Goal: Task Accomplishment & Management: Complete application form

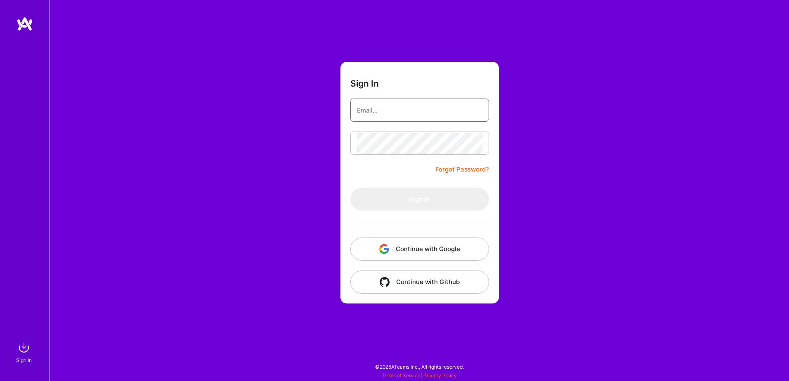
type input "[EMAIL_ADDRESS][DOMAIN_NAME]"
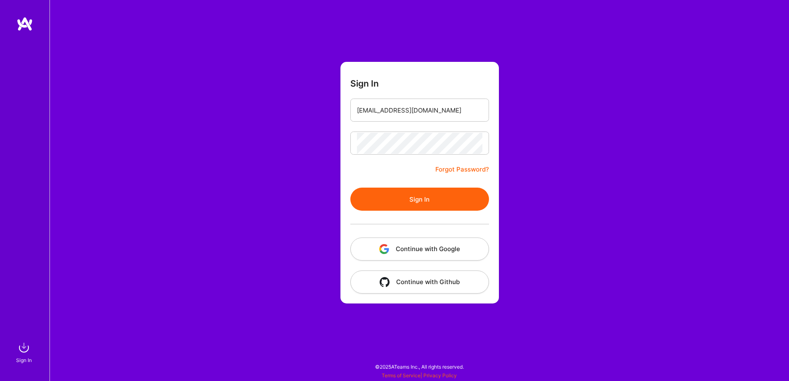
click at [412, 206] on button "Sign In" at bounding box center [419, 199] width 139 height 23
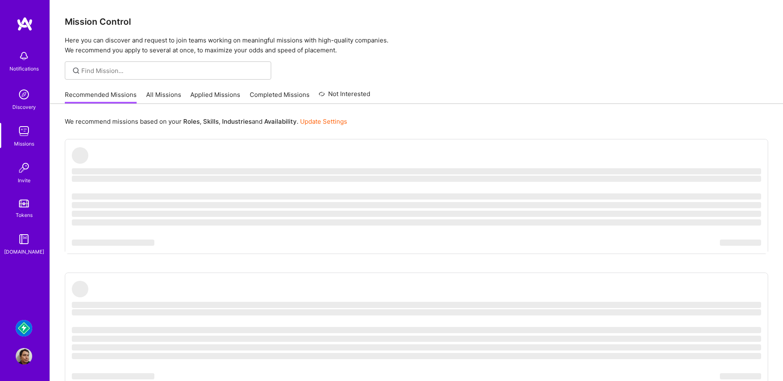
click at [19, 330] on img at bounding box center [24, 328] width 17 height 17
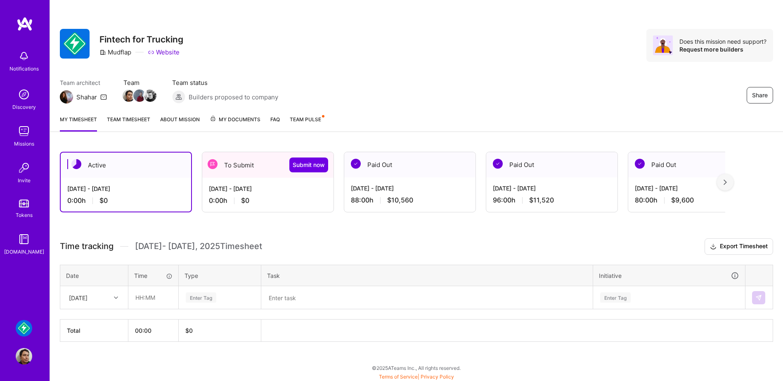
click at [396, 195] on div "[DATE] - [DATE] 88:00 h $10,560" at bounding box center [409, 194] width 131 height 34
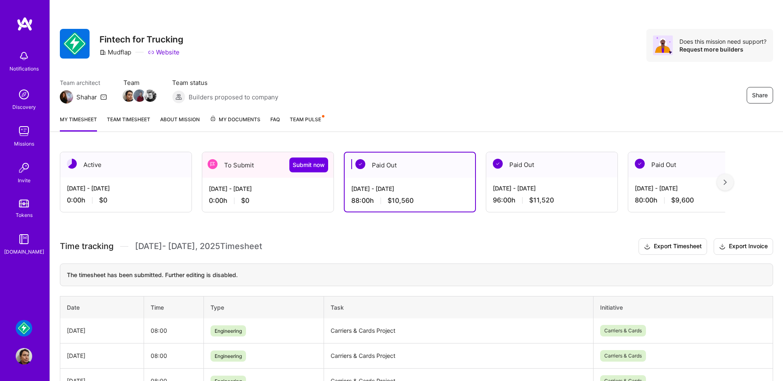
click at [345, 333] on td "Carriers & Cards Project" at bounding box center [459, 331] width 270 height 25
copy td "Carriers & Cards Project"
click at [278, 169] on div "To Submit Submit now" at bounding box center [267, 165] width 131 height 26
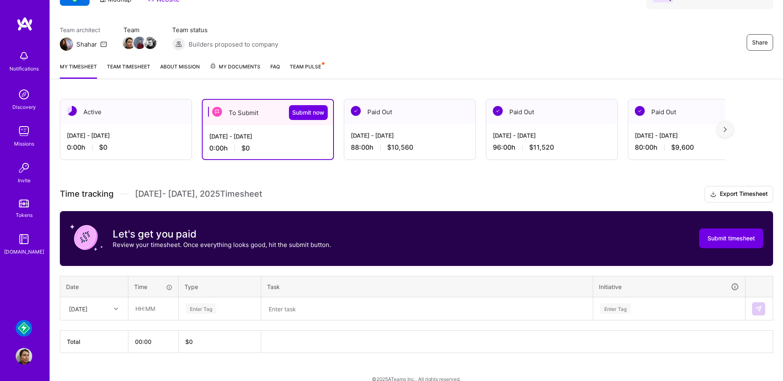
scroll to position [65, 0]
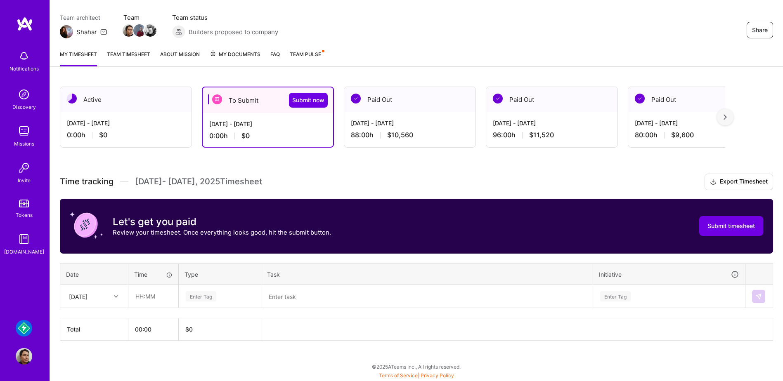
click at [87, 292] on div "[DATE]" at bounding box center [78, 296] width 19 height 9
click at [94, 336] on div "[DATE]" at bounding box center [94, 335] width 67 height 15
click at [150, 300] on input "text" at bounding box center [153, 297] width 49 height 22
type input "08:00"
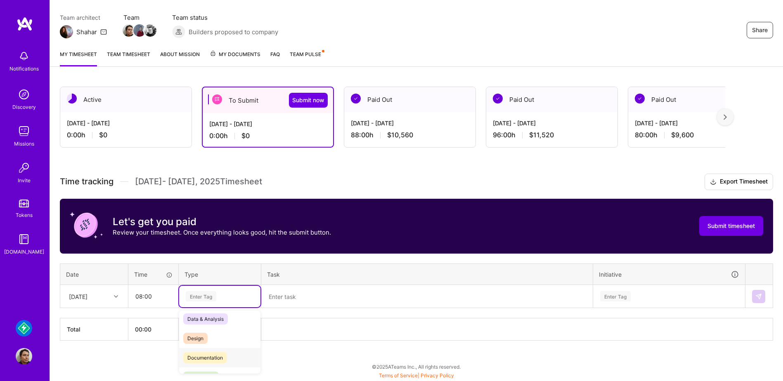
scroll to position [24, 0]
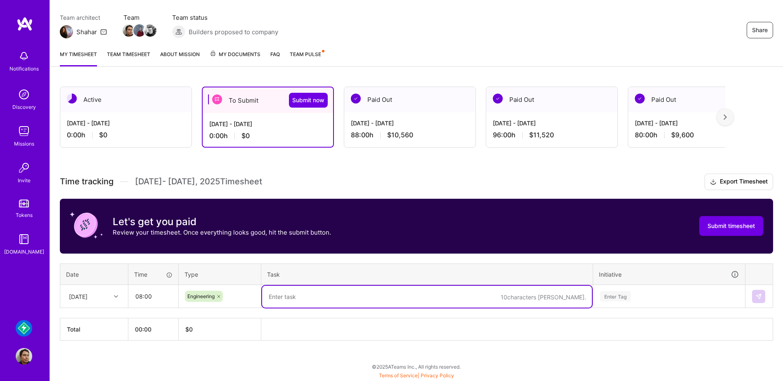
paste textarea "Carriers & Cards Project"
type textarea "Carriers & Cards Project"
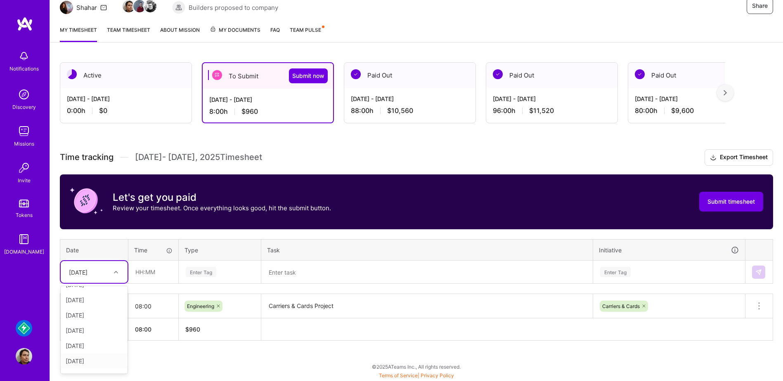
scroll to position [26, 0]
type input "08:00"
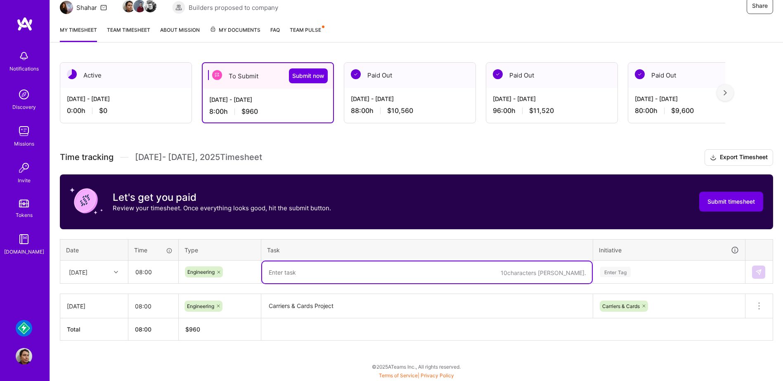
paste textarea "Carriers & Cards Project"
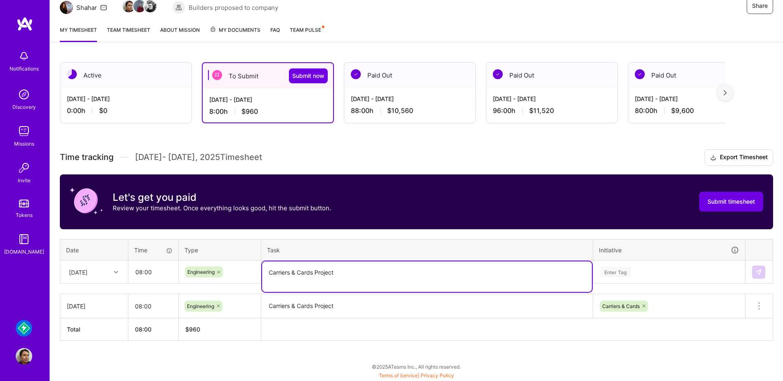
type textarea "Carriers & Cards Project"
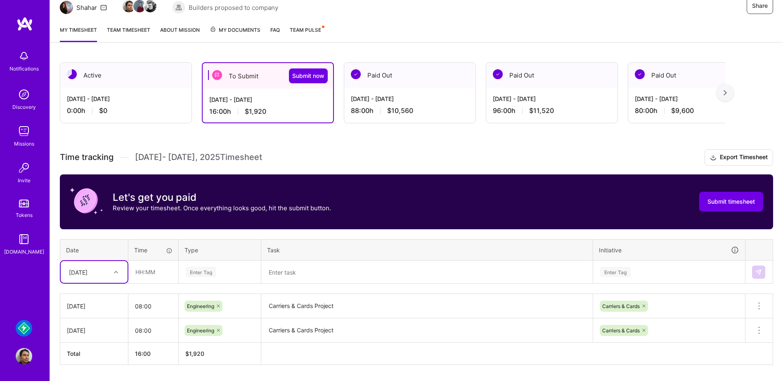
scroll to position [114, 0]
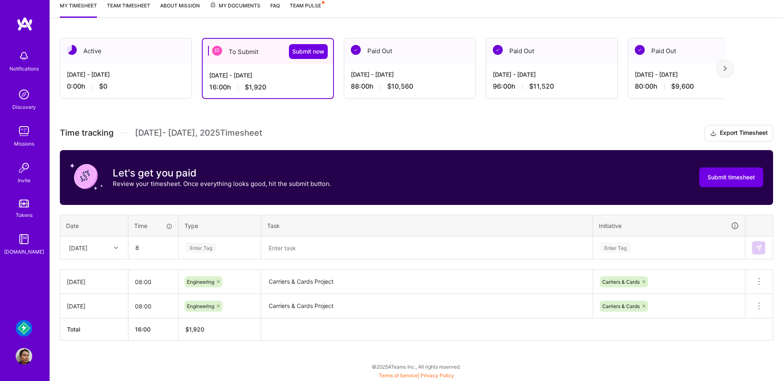
type input "08:00"
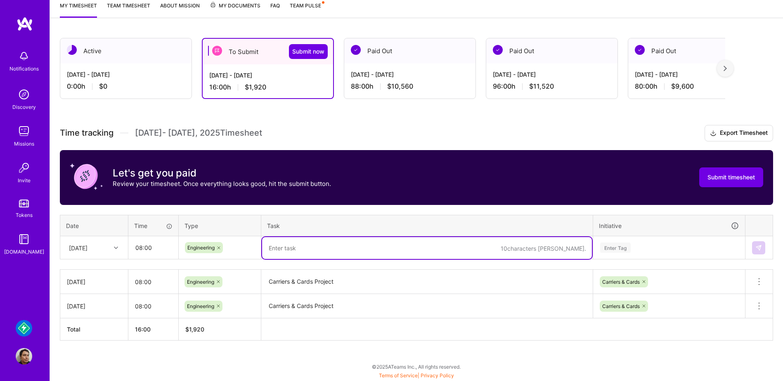
paste textarea "Carriers & Cards Project"
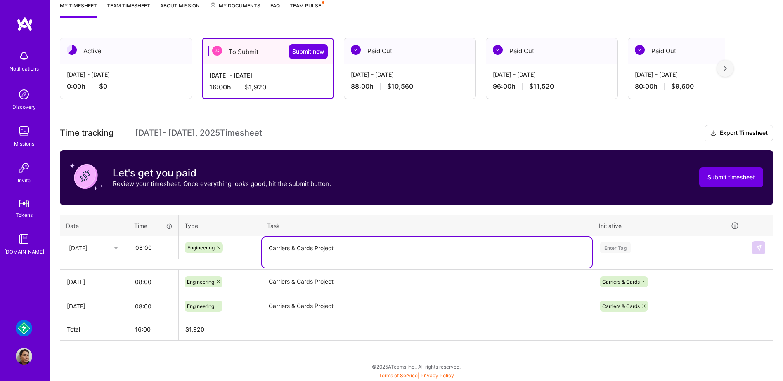
type textarea "Carriers & Cards Project"
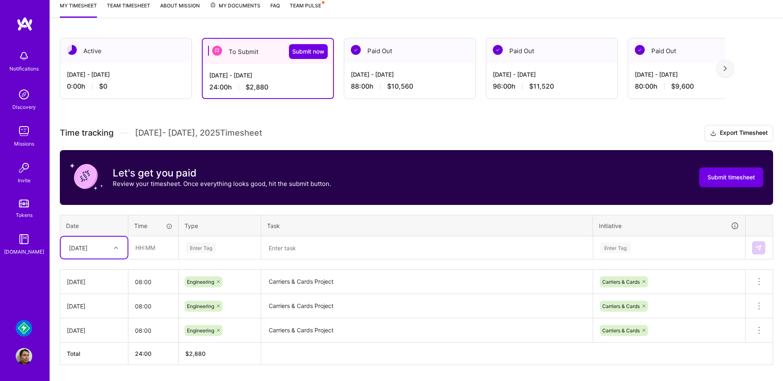
scroll to position [122, 0]
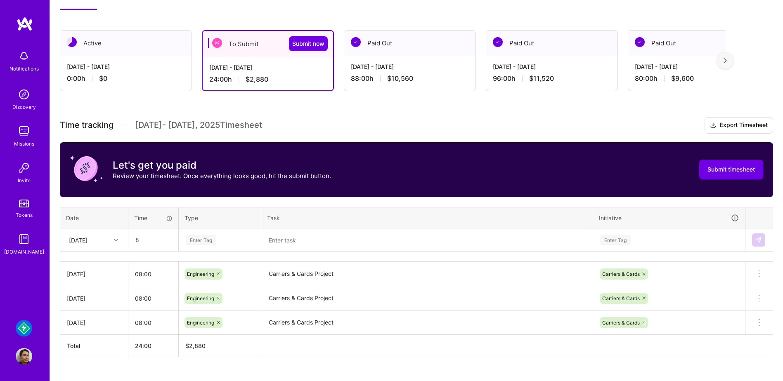
type input "08:00"
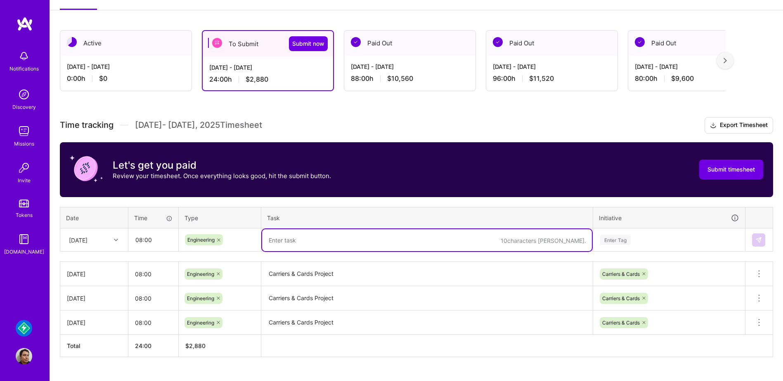
paste textarea "Carriers & Cards Project"
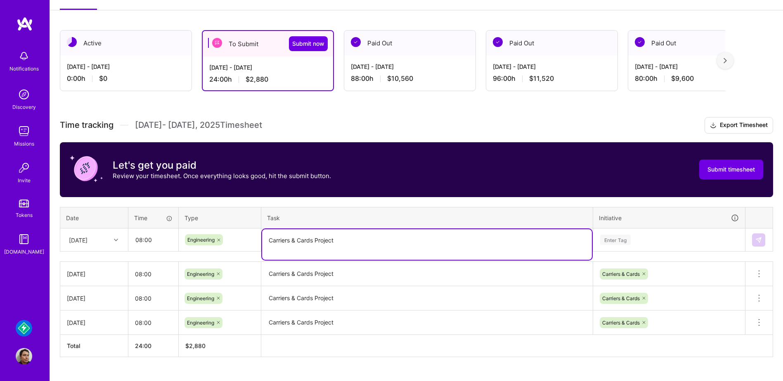
type textarea "Carriers & Cards Project"
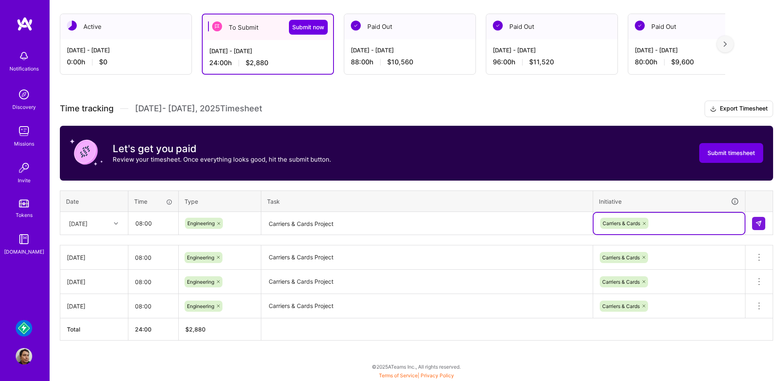
scroll to position [138, 0]
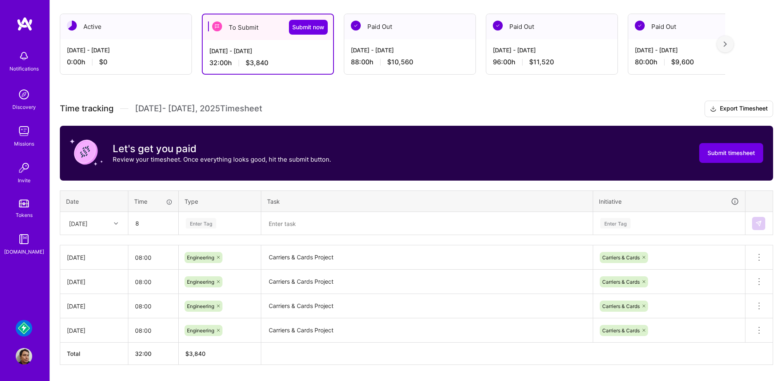
type input "08:00"
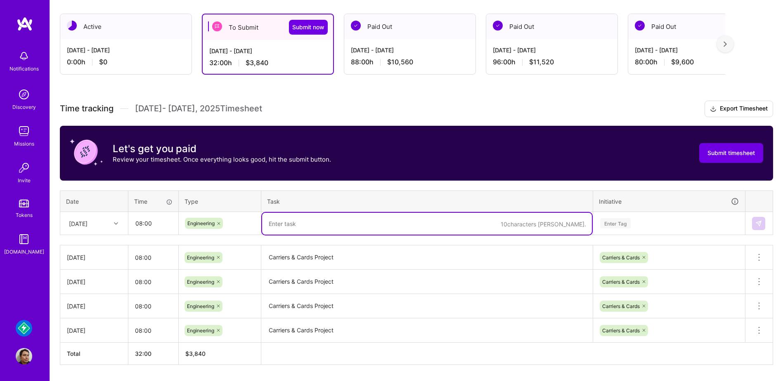
paste textarea "Carriers & Cards Project"
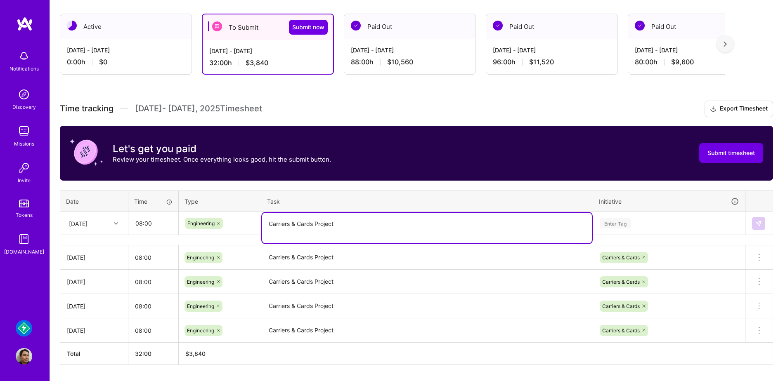
type textarea "Carriers & Cards Project"
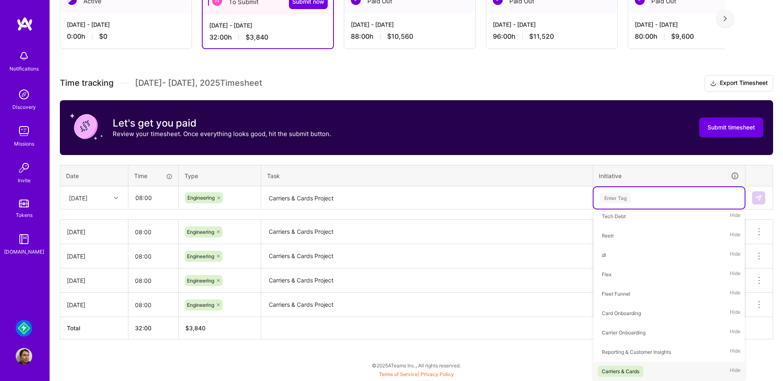
scroll to position [163, 0]
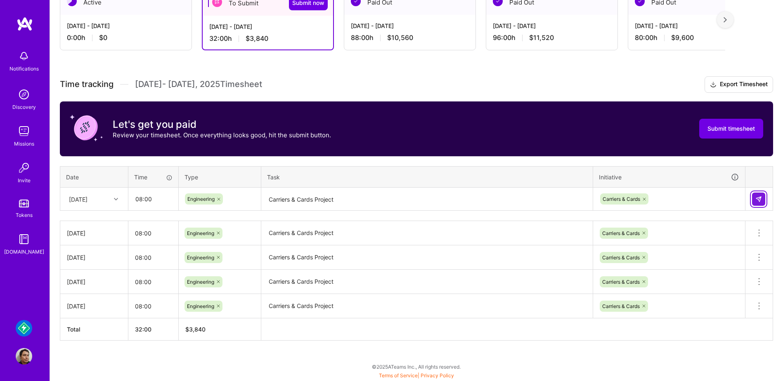
click at [763, 196] on button at bounding box center [758, 199] width 13 height 13
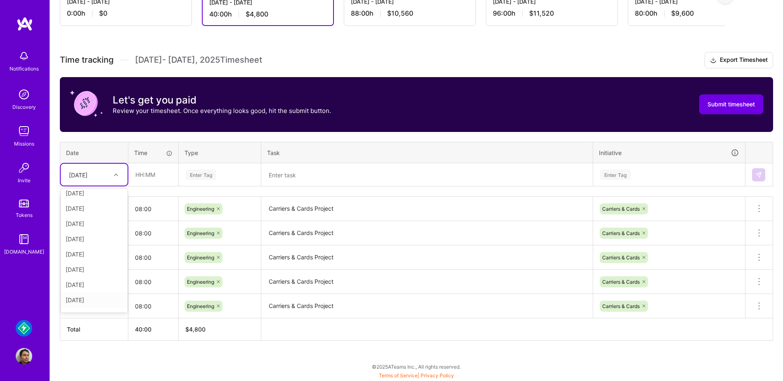
scroll to position [20, 0]
type input "08:00"
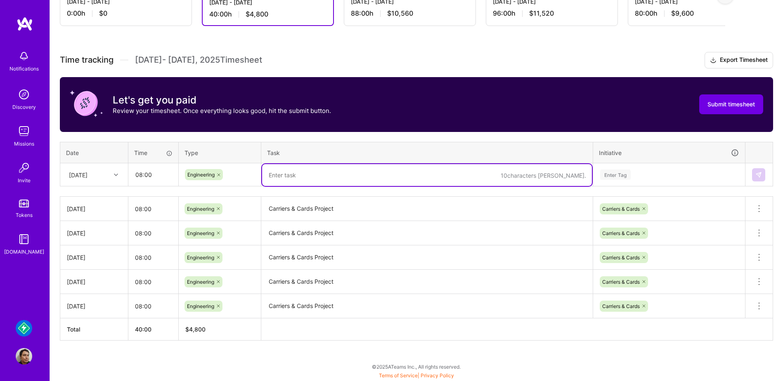
paste textarea "Carriers & Cards Project"
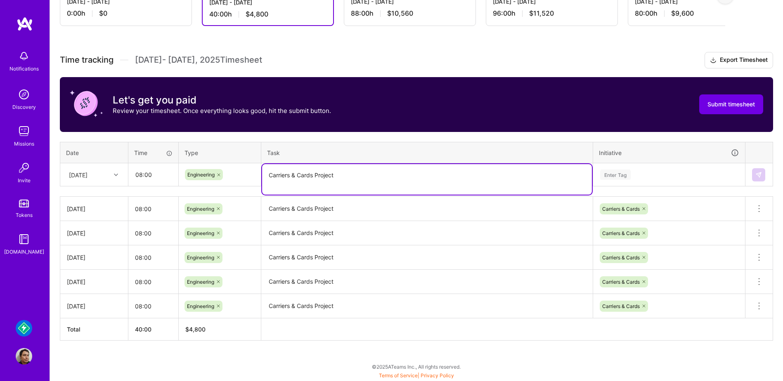
type textarea "Carriers & Cards Project"
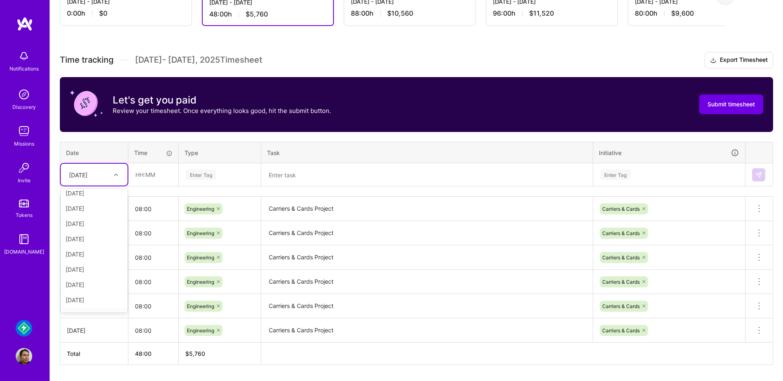
scroll to position [35, 0]
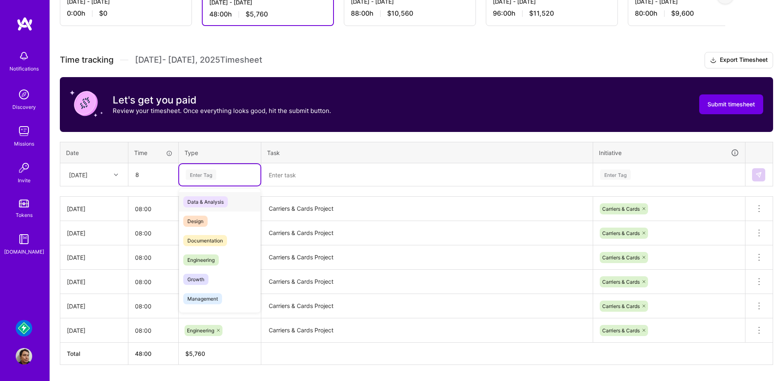
type input "08:00"
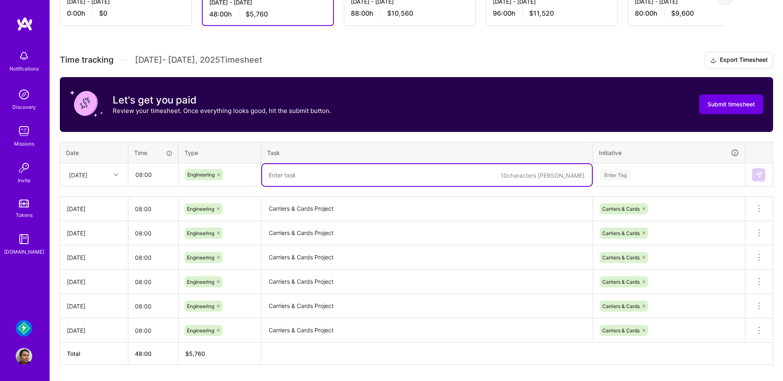
paste textarea "Carriers & Cards Project"
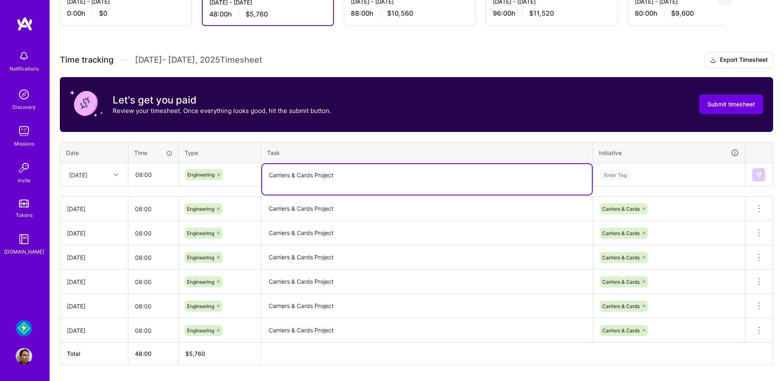
type textarea "Carriers & Cards Project"
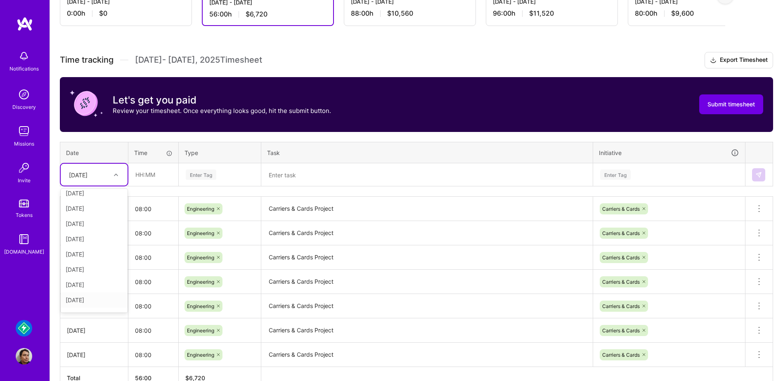
scroll to position [51, 0]
type input "08:00"
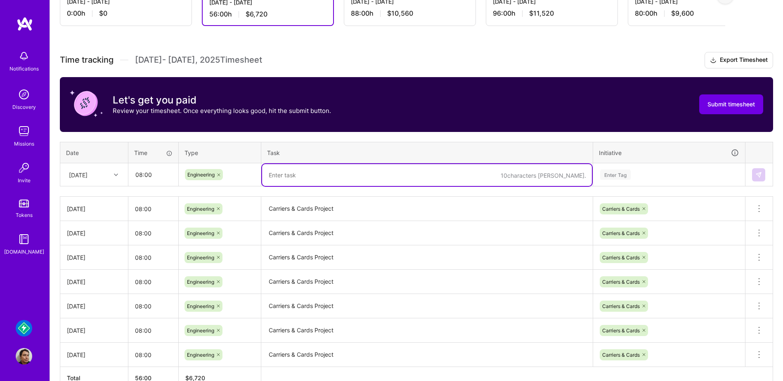
paste textarea "Carriers & Cards Project"
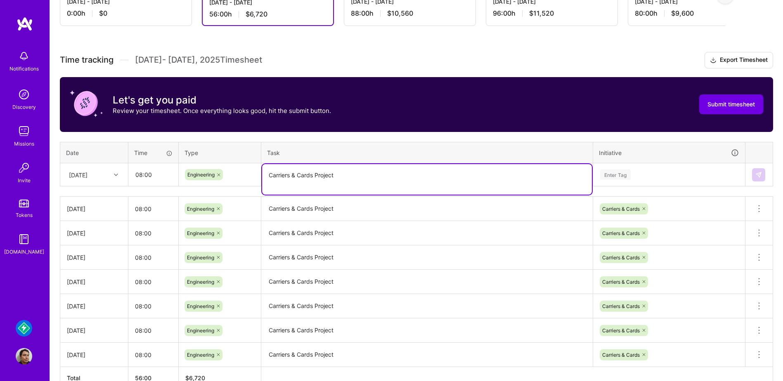
type textarea "Carriers & Cards Project"
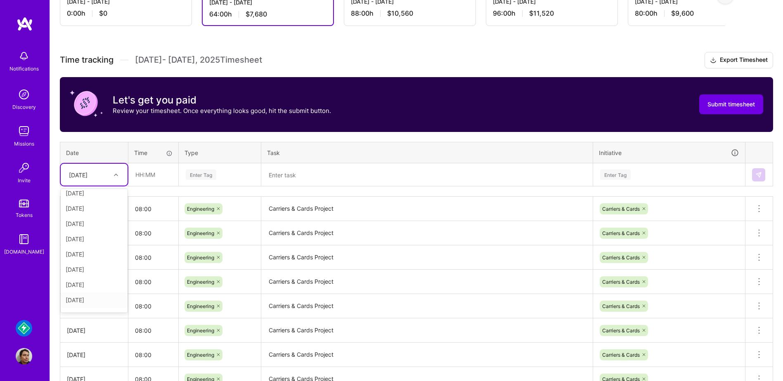
scroll to position [66, 0]
type input "08:00"
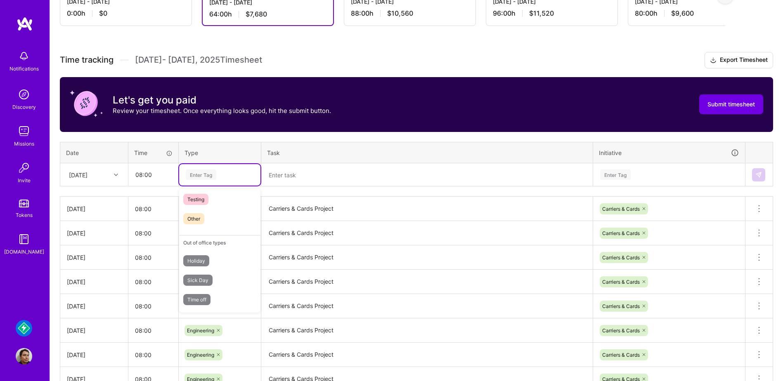
scroll to position [0, 0]
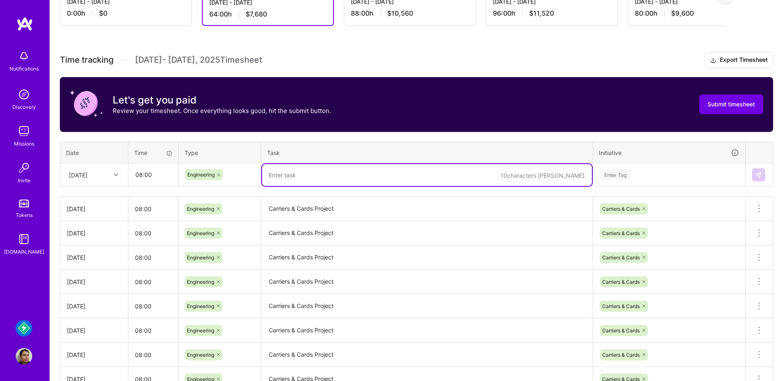
paste textarea "Carriers & Cards Project"
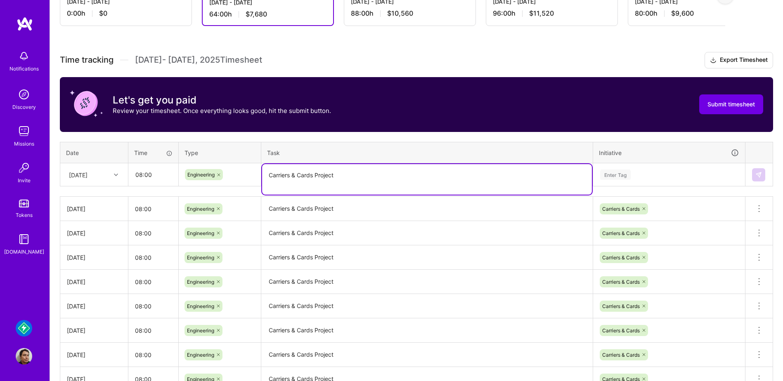
type textarea "Carriers & Cards Project"
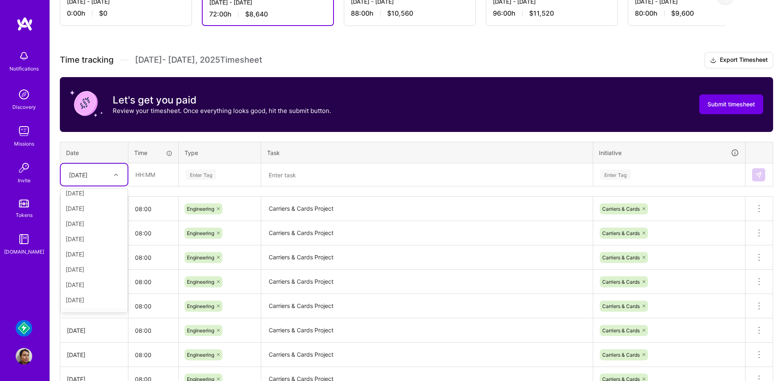
scroll to position [97, 0]
type input "08:00"
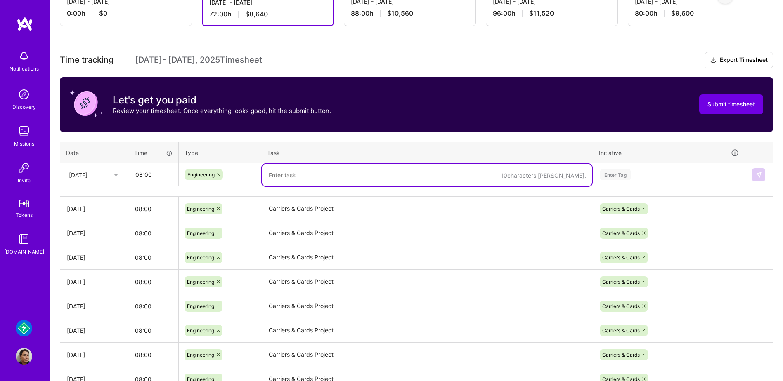
paste textarea "Carriers & Cards Project"
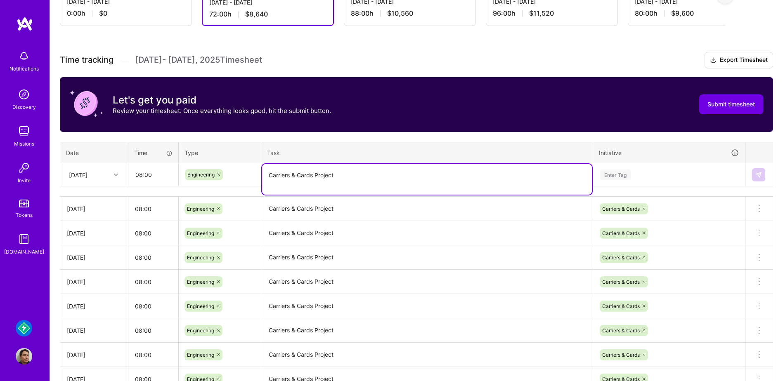
type textarea "Carriers & Cards Project"
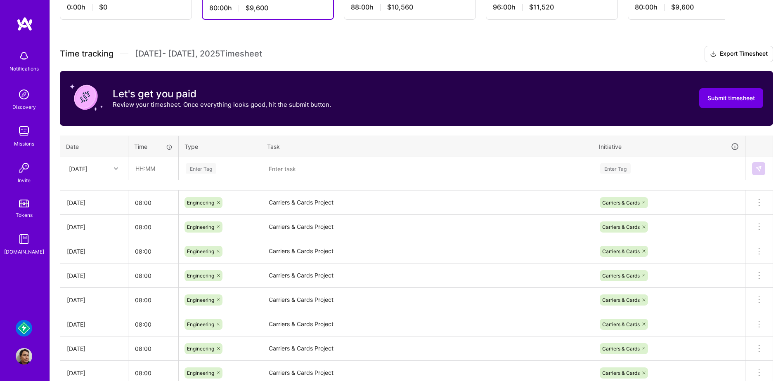
scroll to position [185, 0]
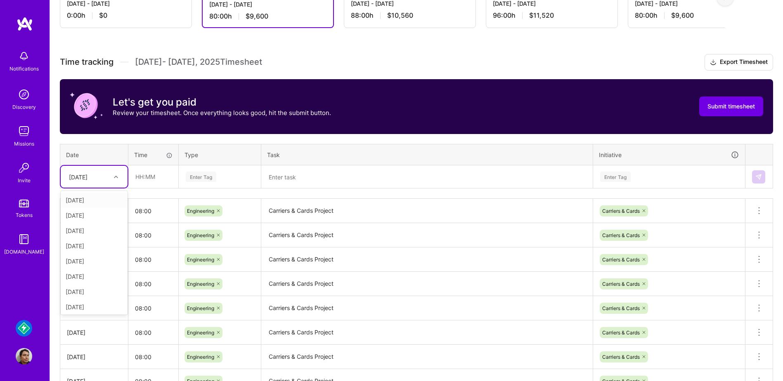
click at [108, 178] on div "[DATE]" at bounding box center [88, 177] width 46 height 14
click at [726, 112] on button "Submit timesheet" at bounding box center [731, 107] width 64 height 20
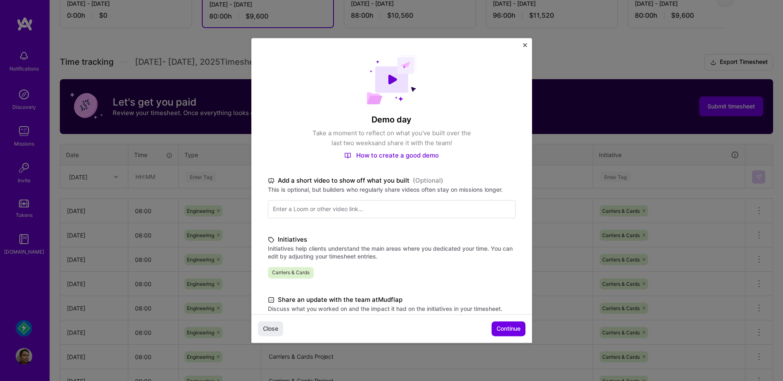
click at [500, 327] on span "Continue" at bounding box center [509, 329] width 24 height 8
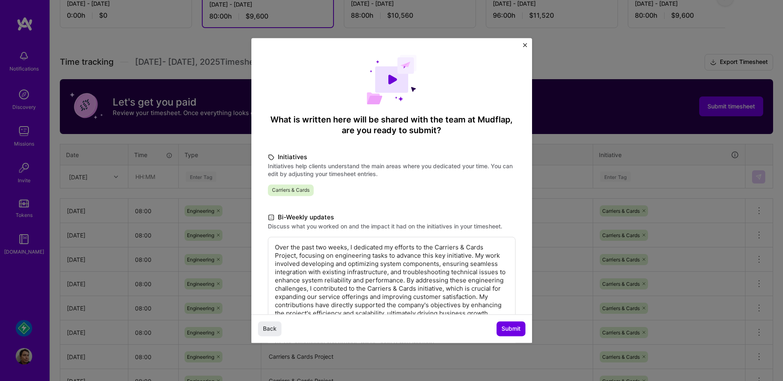
click at [500, 327] on button "Submit" at bounding box center [511, 329] width 29 height 15
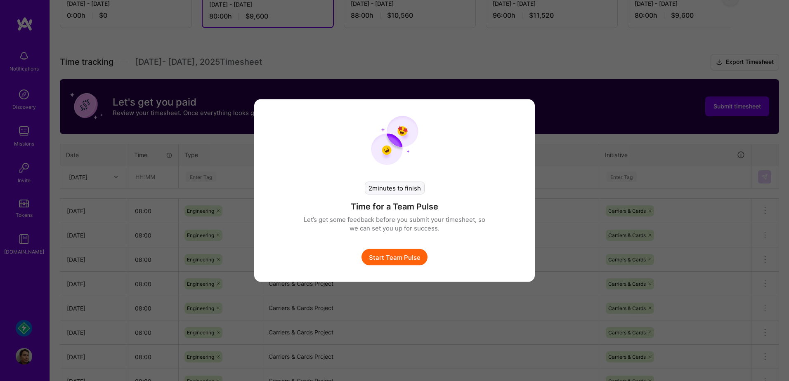
click at [413, 259] on button "Start Team Pulse" at bounding box center [395, 257] width 66 height 17
